Goal: Transaction & Acquisition: Register for event/course

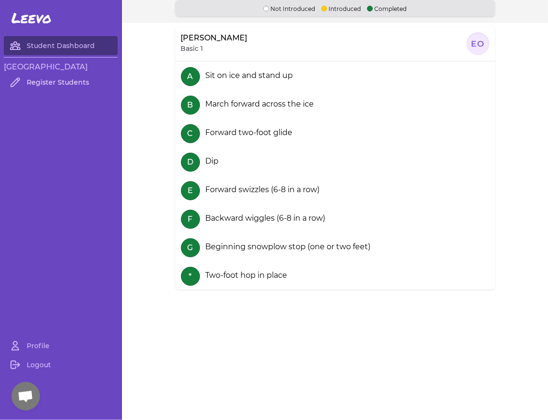
click at [72, 85] on link "Register Students" at bounding box center [61, 82] width 114 height 19
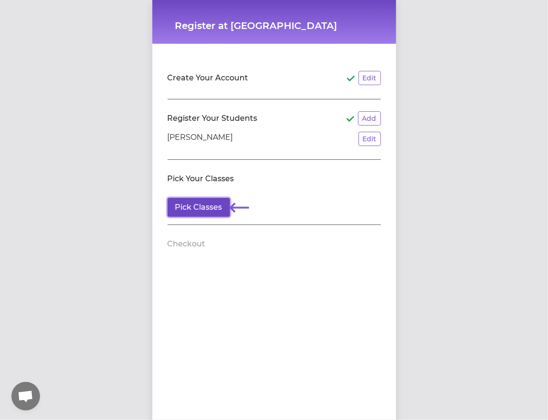
click at [194, 205] on button "Pick Classes" at bounding box center [199, 207] width 62 height 19
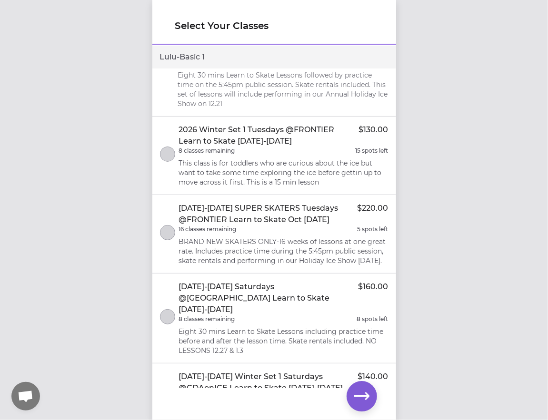
scroll to position [39, 0]
click at [171, 236] on button "select class" at bounding box center [167, 233] width 15 height 15
click at [363, 396] on icon "button" at bounding box center [361, 396] width 15 height 7
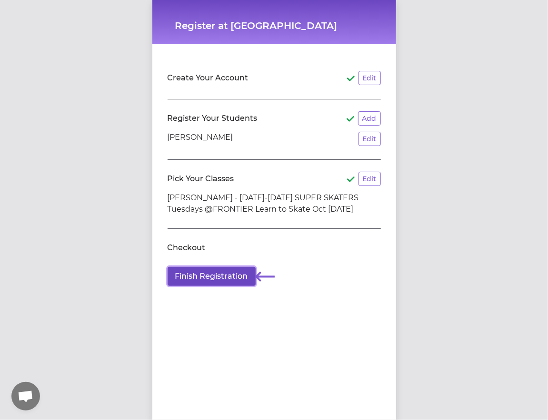
click at [220, 277] on button "Finish Registration" at bounding box center [212, 276] width 88 height 19
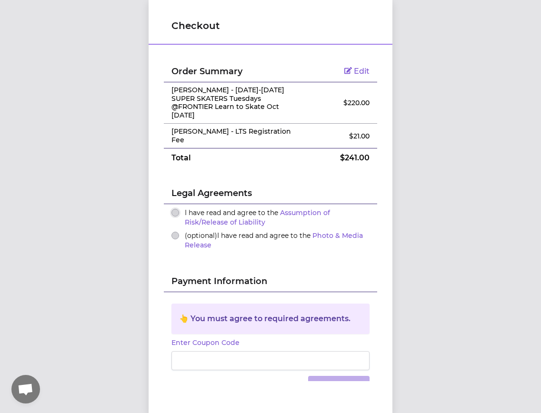
click at [172, 209] on button "I have read and agree to the Assumption of Risk/Release of Liability" at bounding box center [175, 213] width 8 height 8
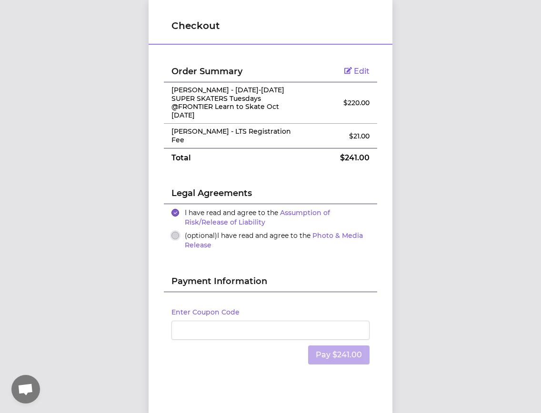
click at [171, 232] on button "(optional) I have read and agree to the Photo & Media Release" at bounding box center [175, 236] width 8 height 8
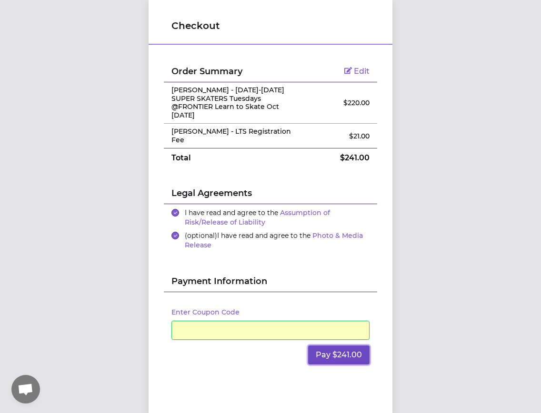
click at [343, 346] on button "Pay $241.00" at bounding box center [338, 355] width 61 height 19
click at [340, 346] on button "Pay $241.00" at bounding box center [338, 355] width 61 height 19
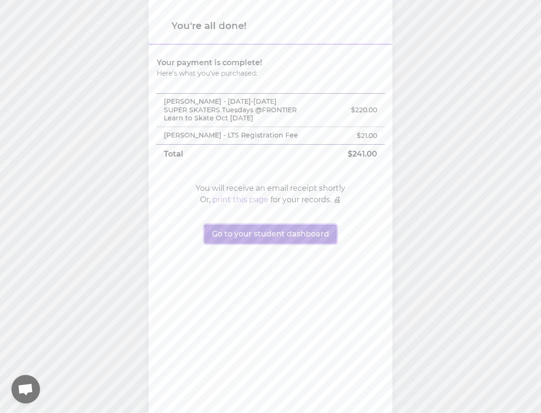
click at [266, 236] on button "Go to your student dashboard" at bounding box center [270, 234] width 132 height 19
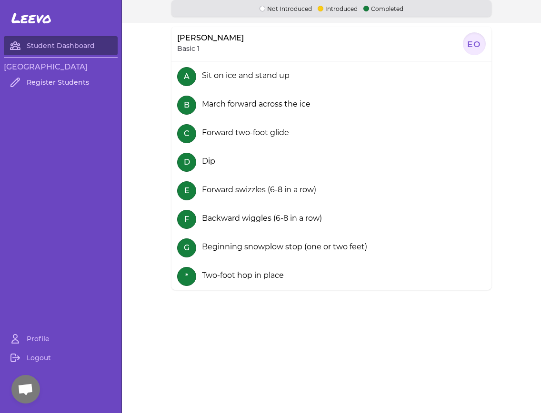
click at [56, 83] on link "Register Students" at bounding box center [61, 82] width 114 height 19
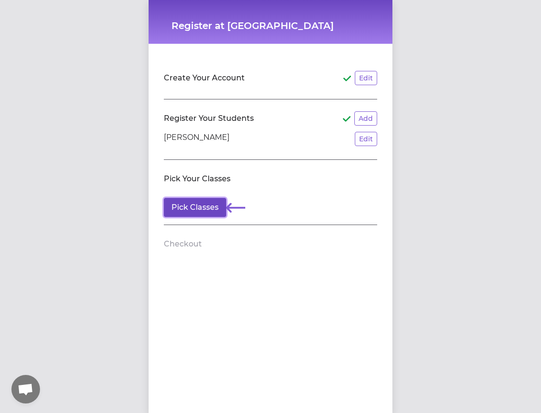
click at [178, 207] on button "Pick Classes" at bounding box center [195, 207] width 62 height 19
